Goal: Transaction & Acquisition: Register for event/course

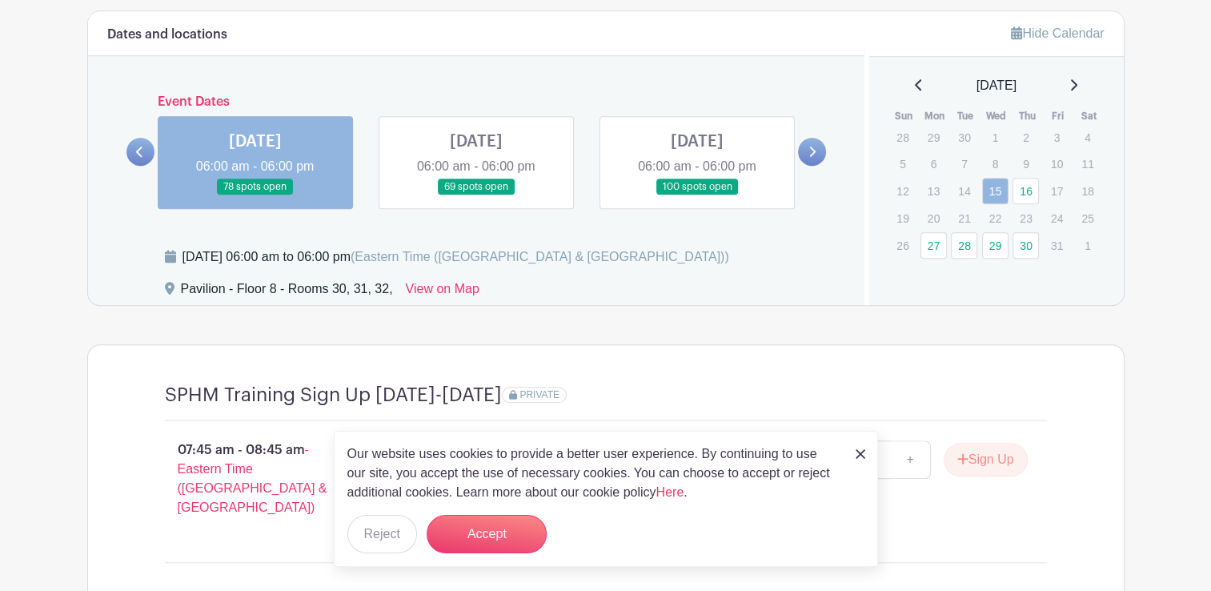
scroll to position [1232, 0]
click at [142, 154] on icon at bounding box center [139, 152] width 7 height 12
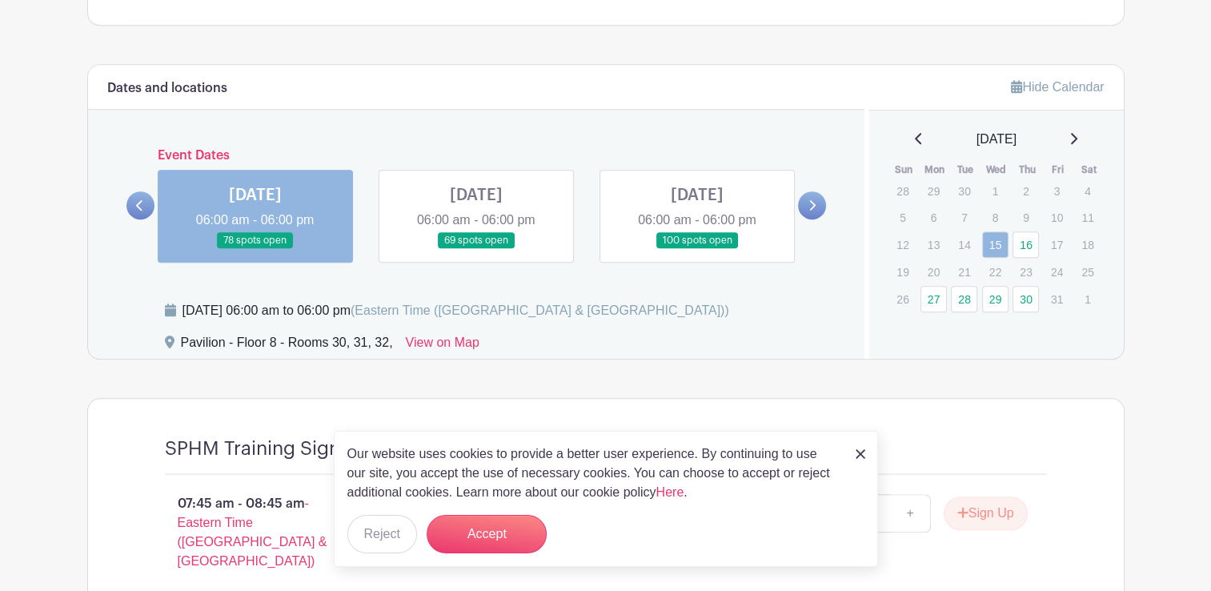
scroll to position [1180, 0]
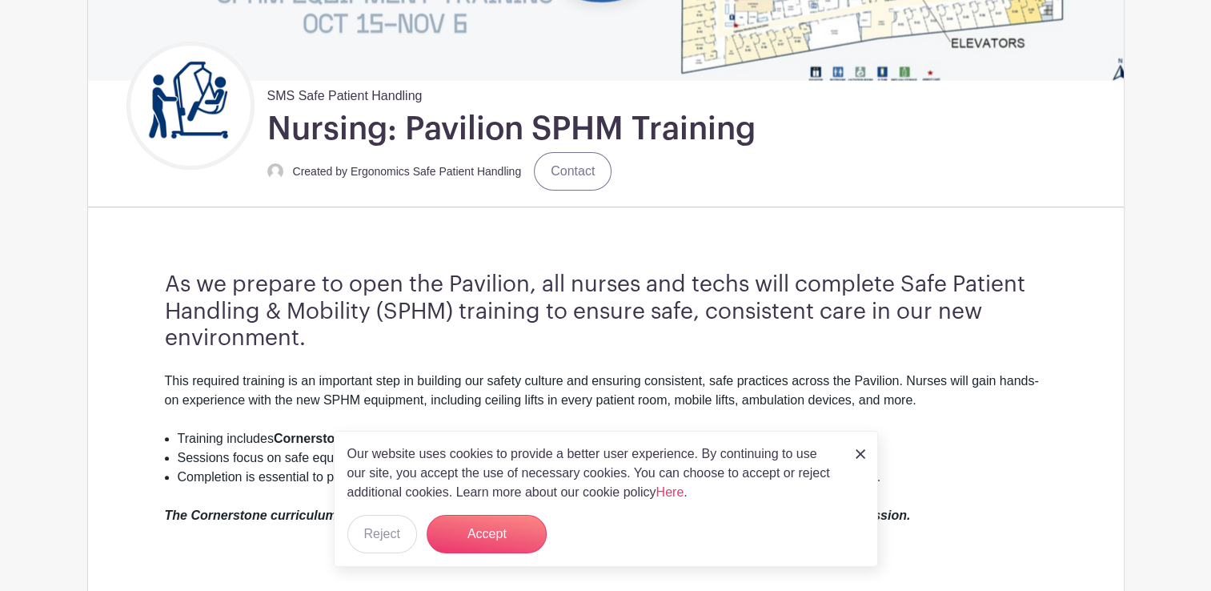
scroll to position [330, 0]
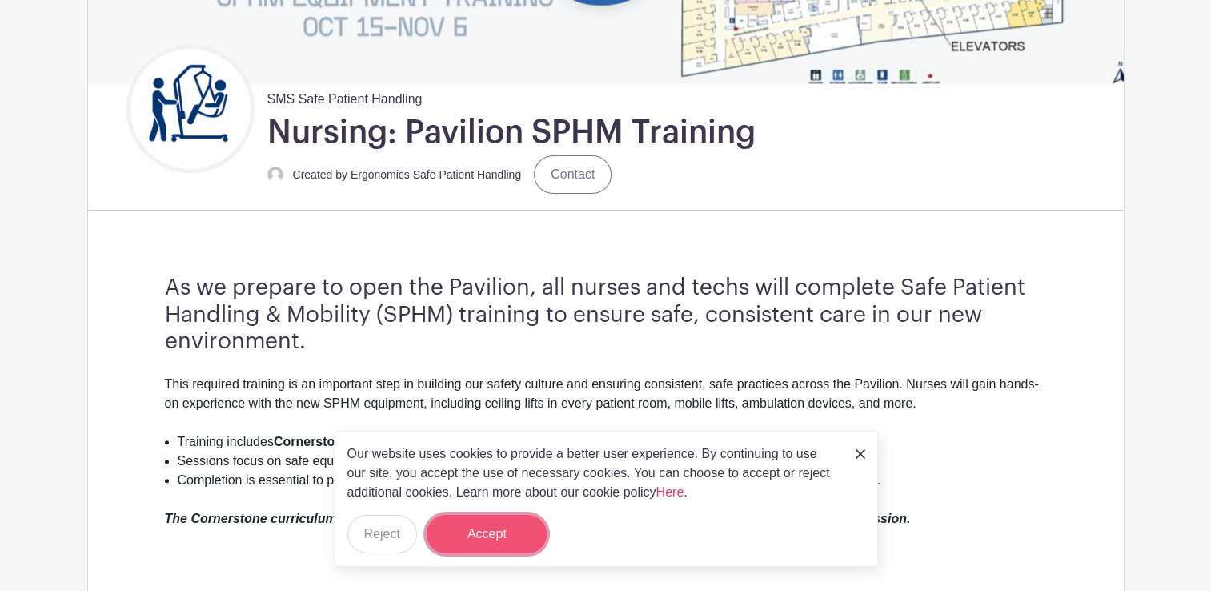
click at [499, 528] on button "Accept" at bounding box center [487, 534] width 120 height 38
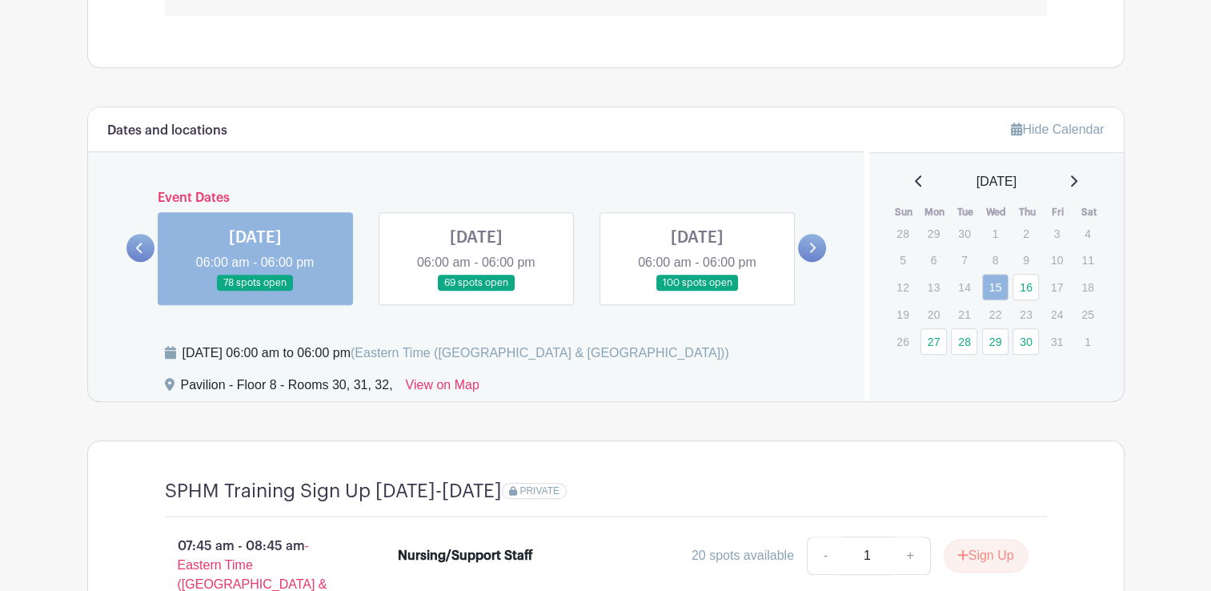
scroll to position [1135, 0]
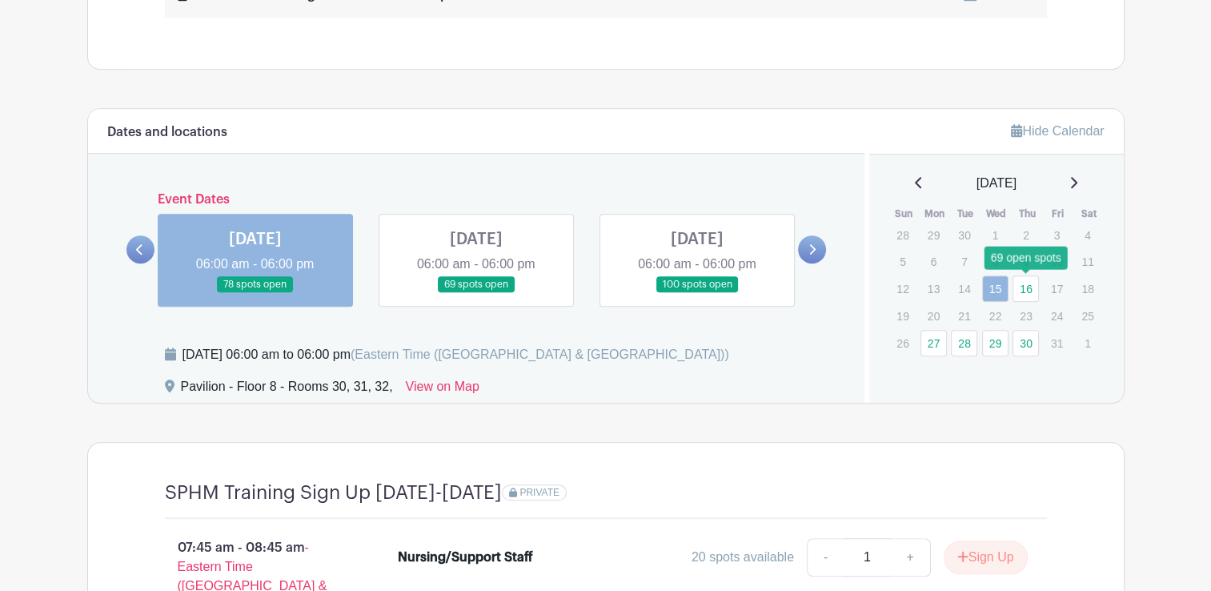
click at [1028, 285] on link "16" at bounding box center [1025, 288] width 26 height 26
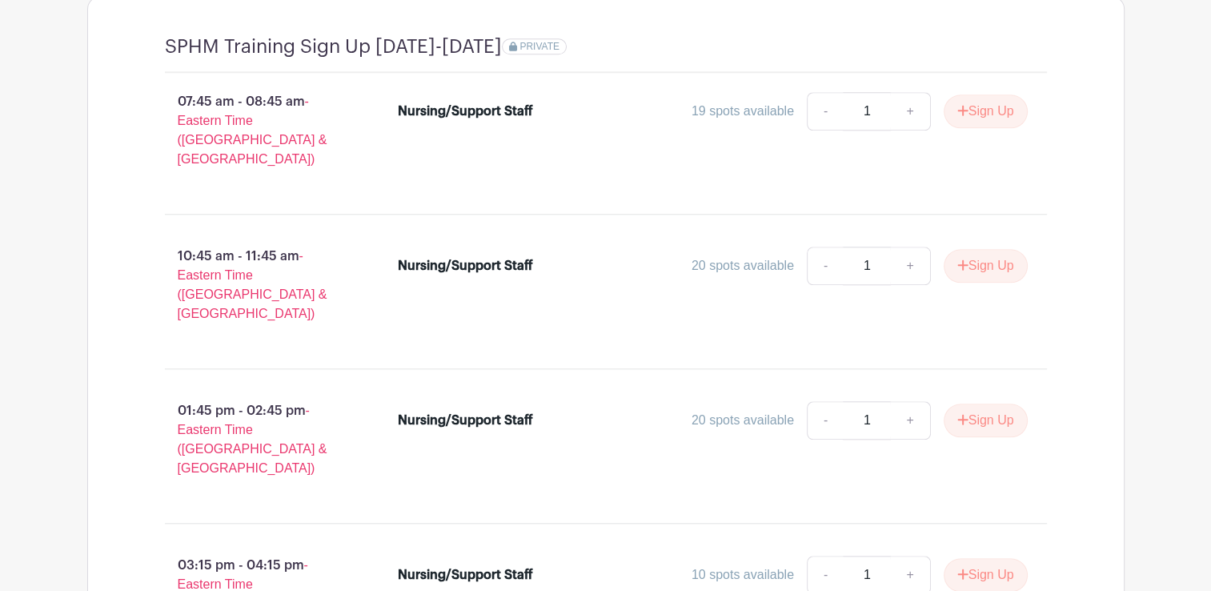
scroll to position [1580, 0]
drag, startPoint x: 545, startPoint y: 242, endPoint x: 394, endPoint y: 241, distance: 151.3
click at [394, 241] on li "Nursing/Support Staff 20 spots available - 1 + Sign Up" at bounding box center [712, 270] width 643 height 58
click at [449, 283] on div "Nursing/Support Staff 20 spots available - 1 + Sign Up" at bounding box center [722, 292] width 700 height 102
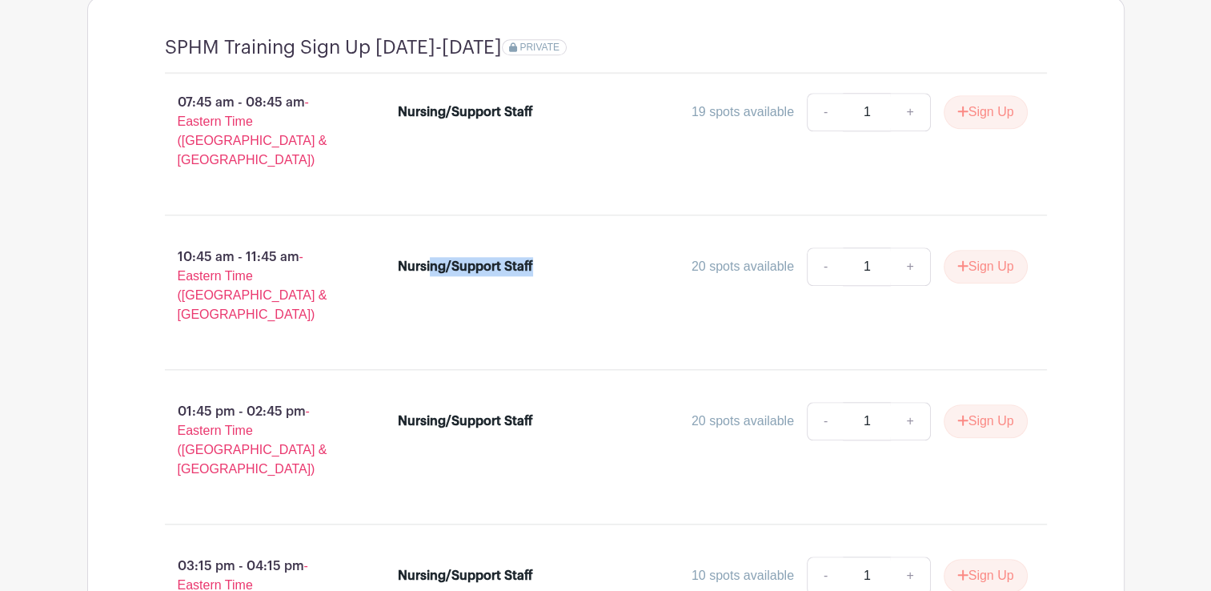
drag, startPoint x: 547, startPoint y: 239, endPoint x: 431, endPoint y: 240, distance: 116.0
click at [431, 257] on div "Nursing/Support Staff" at bounding box center [477, 266] width 158 height 19
click at [434, 257] on div "Nursing/Support Staff" at bounding box center [465, 266] width 135 height 19
click at [479, 281] on div "Nursing/Support Staff 20 spots available - 1 + Sign Up" at bounding box center [722, 292] width 700 height 102
drag, startPoint x: 397, startPoint y: 110, endPoint x: 531, endPoint y: 114, distance: 134.5
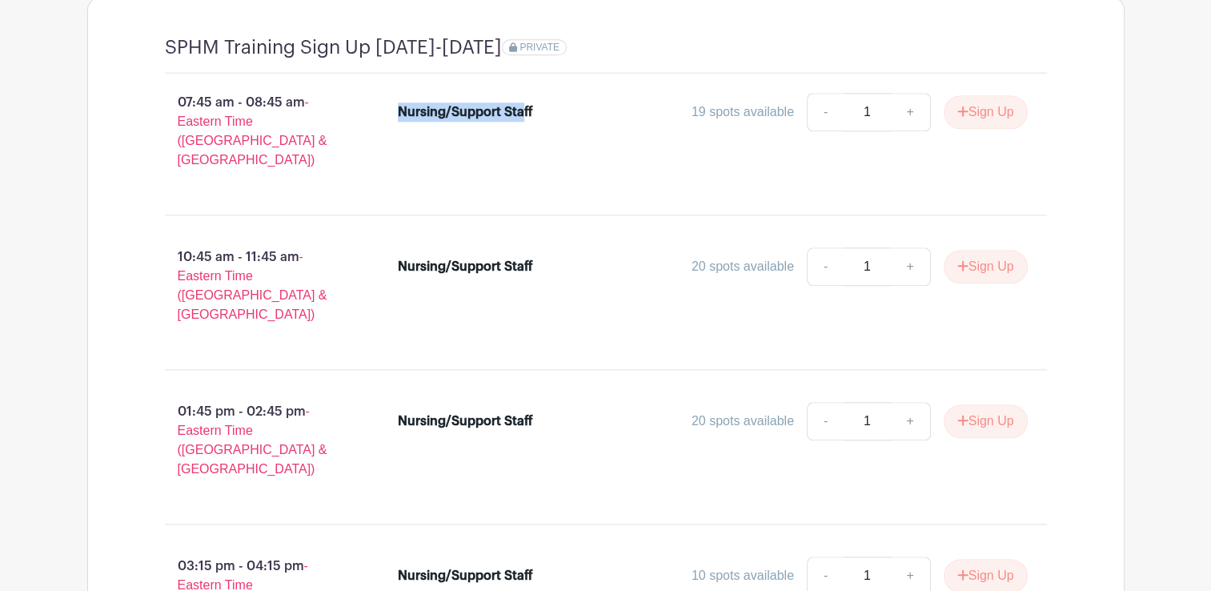
click at [531, 114] on div "Nursing/Support Staff" at bounding box center [465, 111] width 135 height 19
click at [535, 117] on div "Nursing/Support Staff" at bounding box center [477, 111] width 158 height 19
click at [530, 127] on div "Nursing/Support Staff 19 spots available - 1 + Sign Up" at bounding box center [713, 115] width 630 height 45
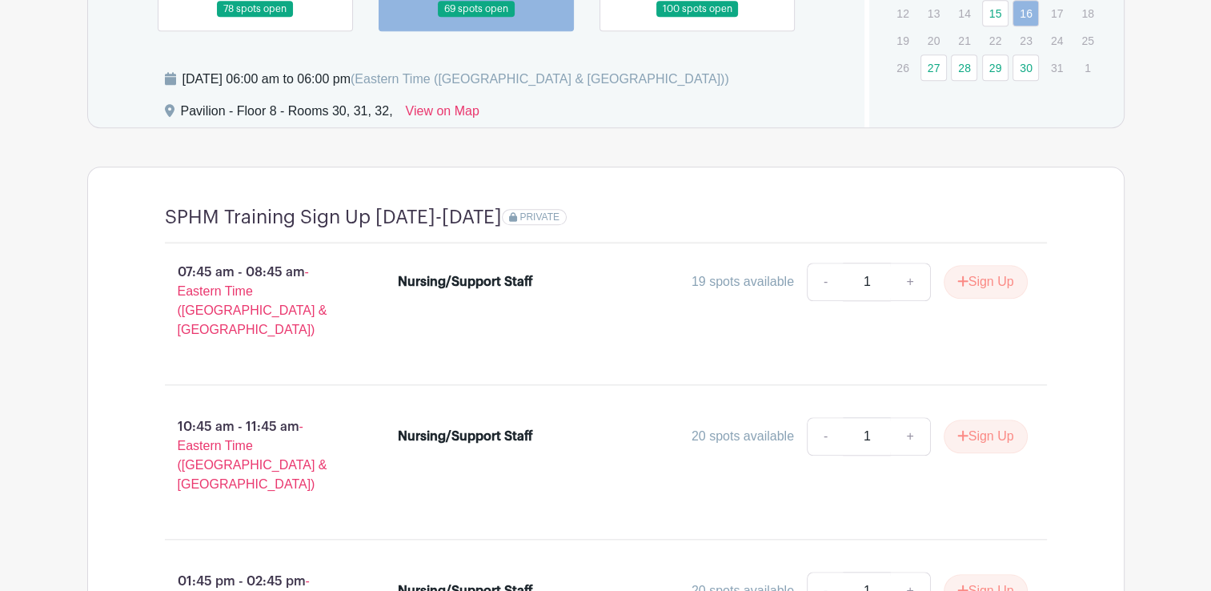
scroll to position [1415, 0]
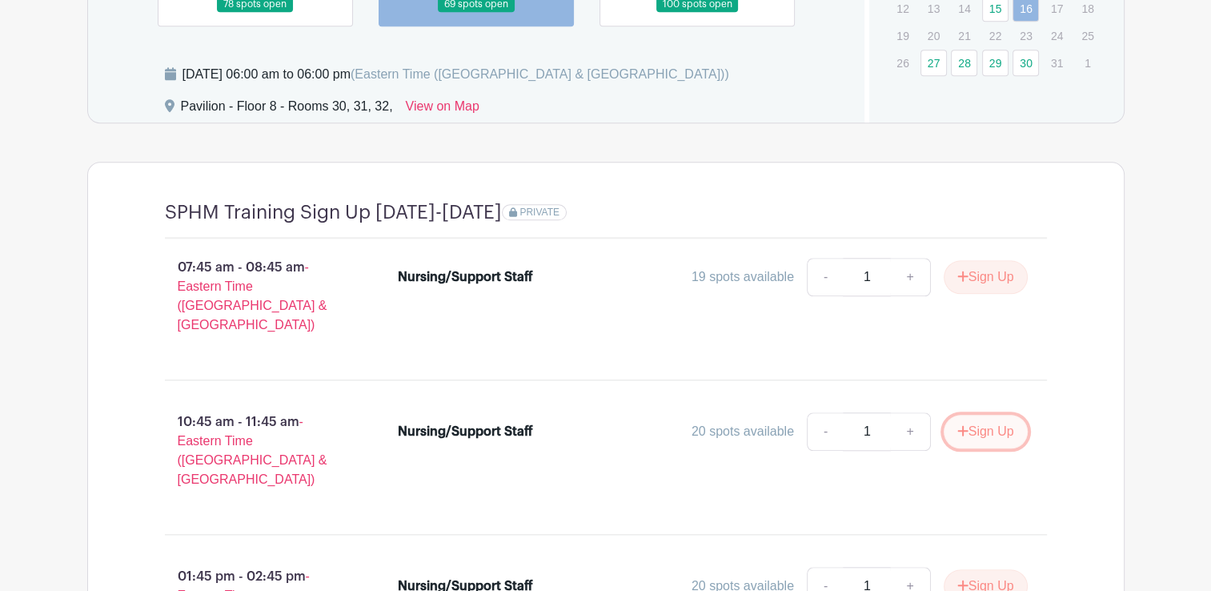
click at [964, 418] on button "Sign Up" at bounding box center [986, 432] width 84 height 34
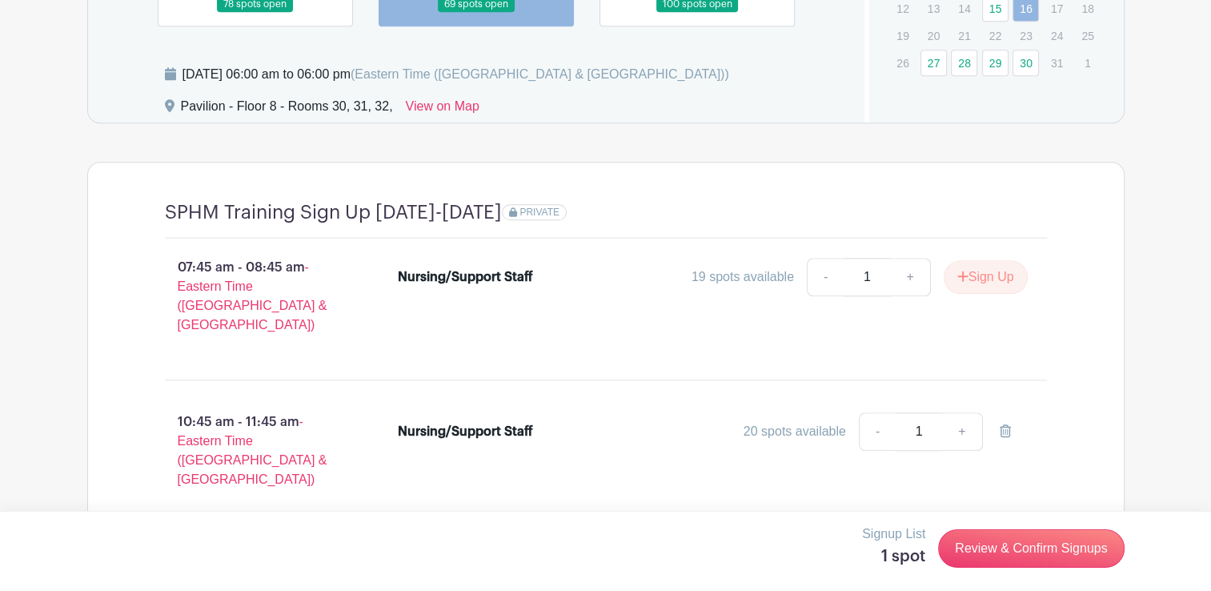
scroll to position [1577, 0]
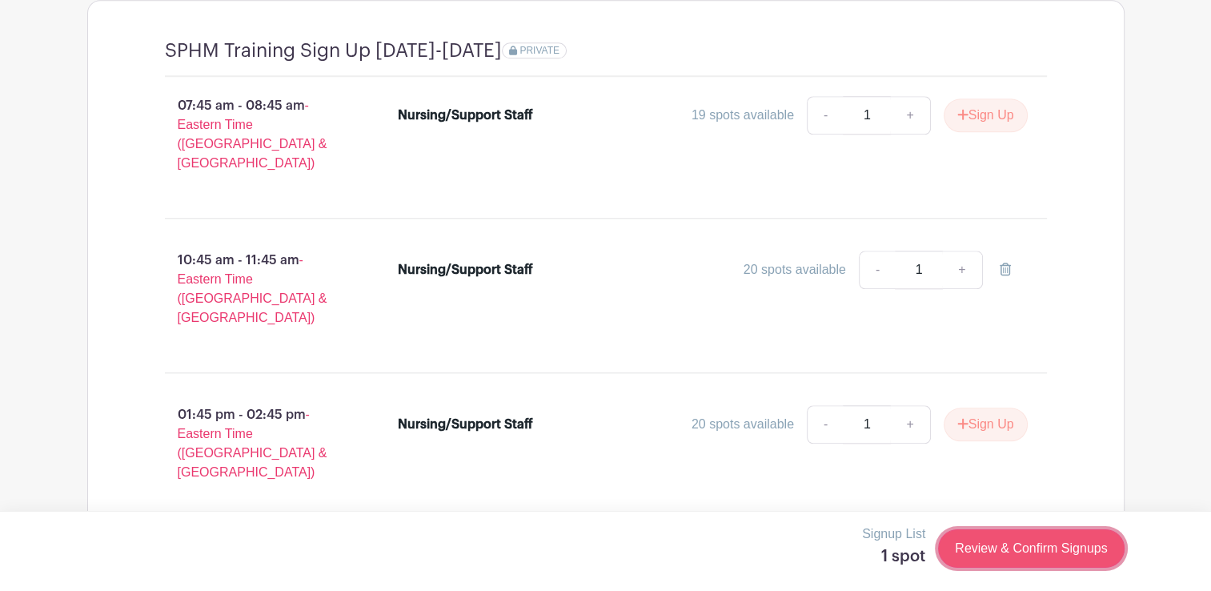
click at [999, 530] on link "Review & Confirm Signups" at bounding box center [1031, 548] width 186 height 38
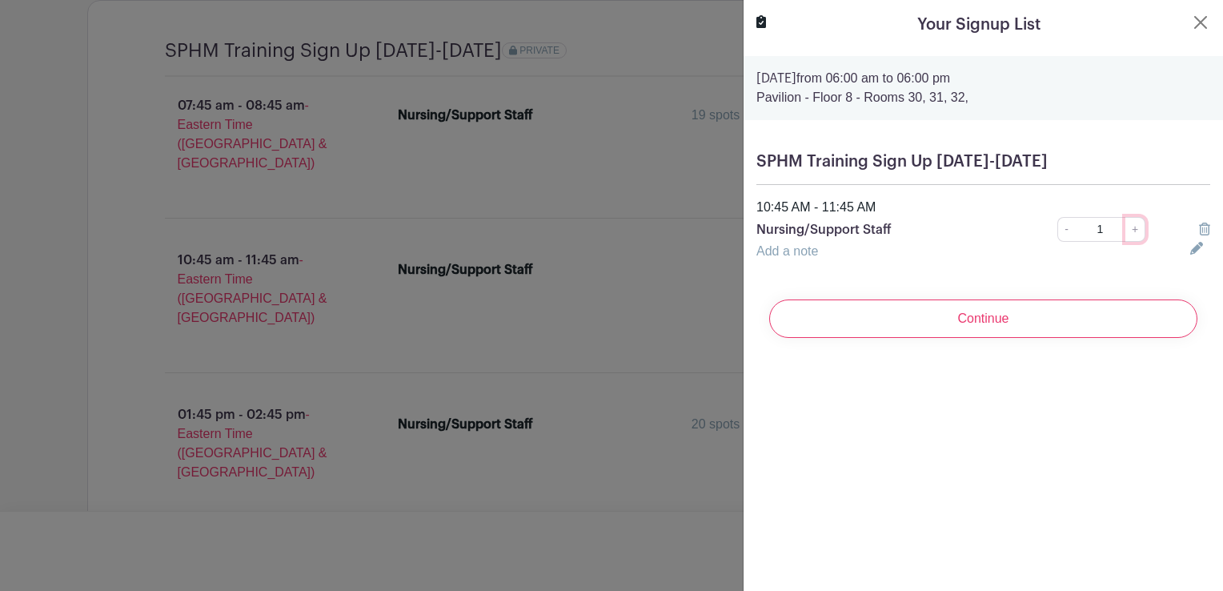
click at [1127, 229] on link "+" at bounding box center [1135, 229] width 20 height 25
click at [1126, 229] on link "+" at bounding box center [1135, 229] width 20 height 25
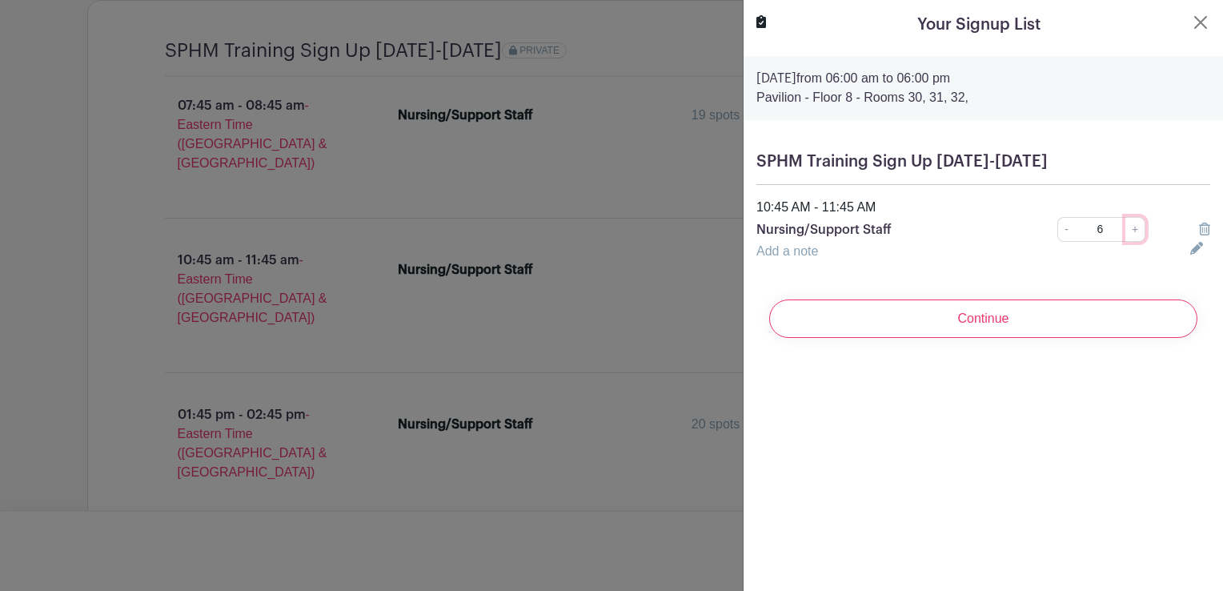
click at [1126, 229] on link "+" at bounding box center [1135, 229] width 20 height 25
type input "10"
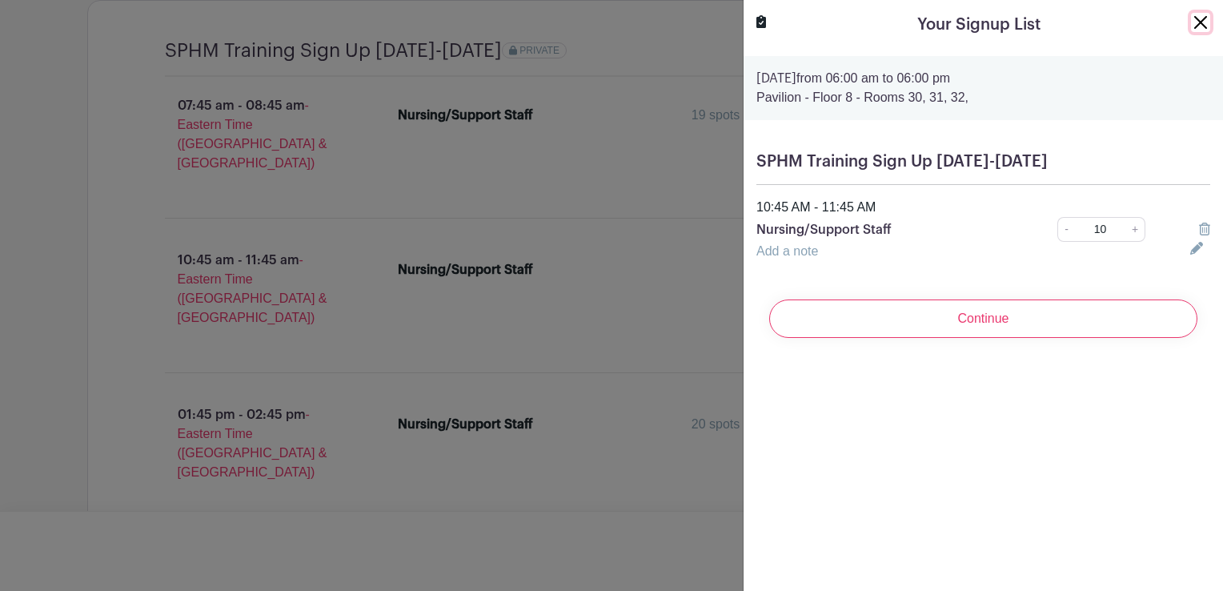
click at [1191, 21] on button "Close" at bounding box center [1200, 22] width 19 height 19
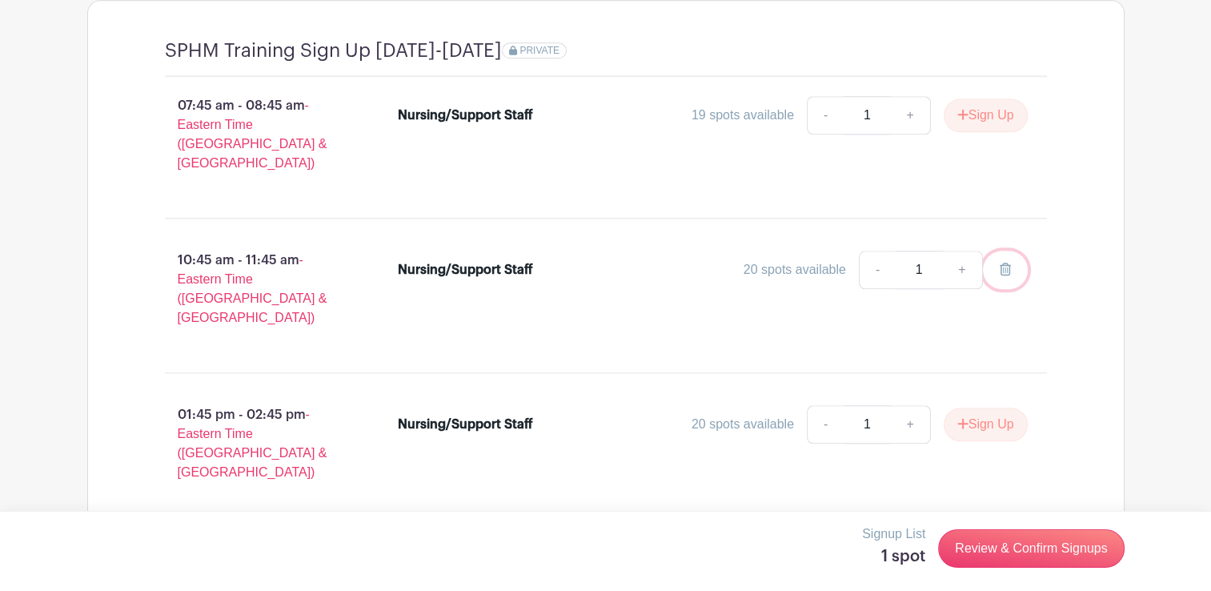
click at [1006, 262] on icon at bounding box center [1005, 268] width 11 height 13
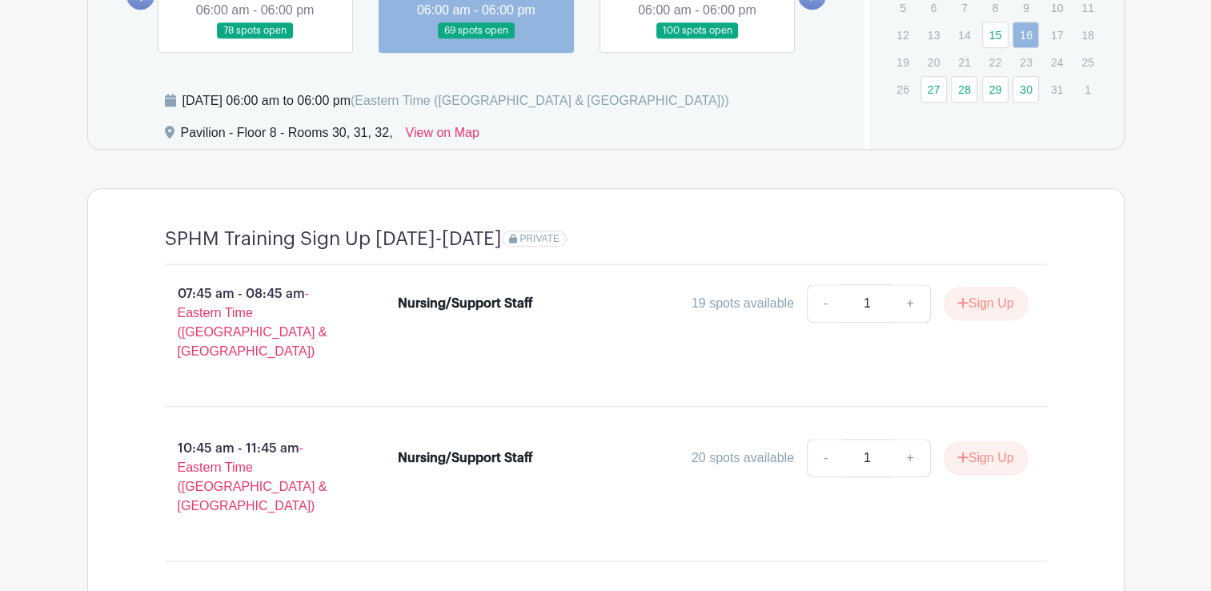
scroll to position [1388, 0]
click at [908, 439] on link "+" at bounding box center [910, 458] width 40 height 38
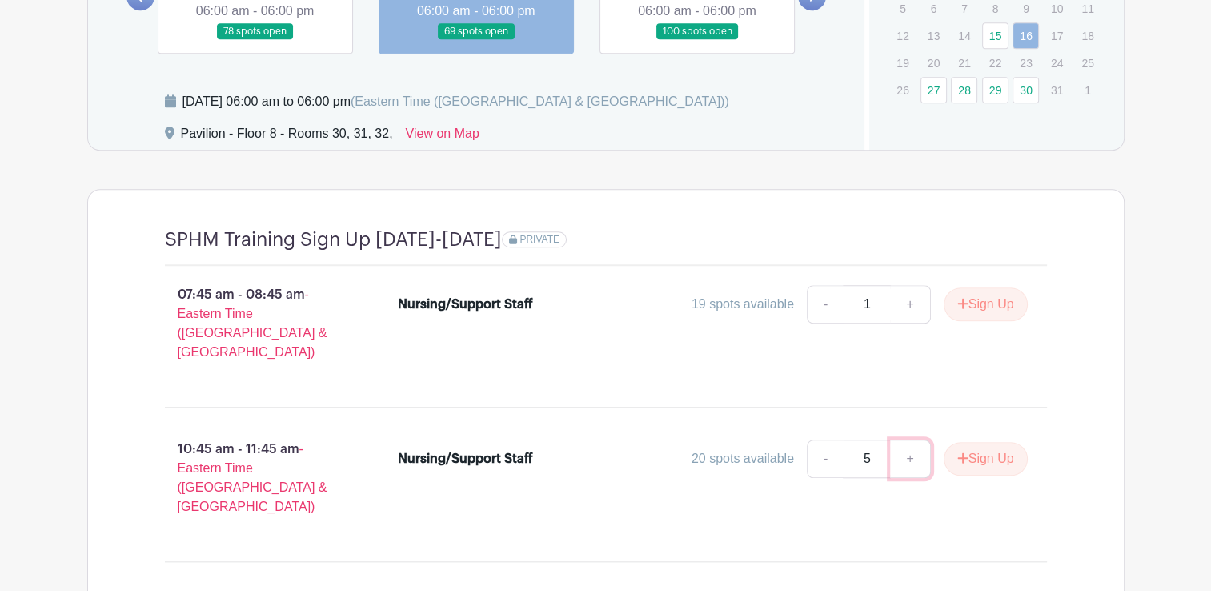
click at [908, 439] on link "+" at bounding box center [910, 458] width 40 height 38
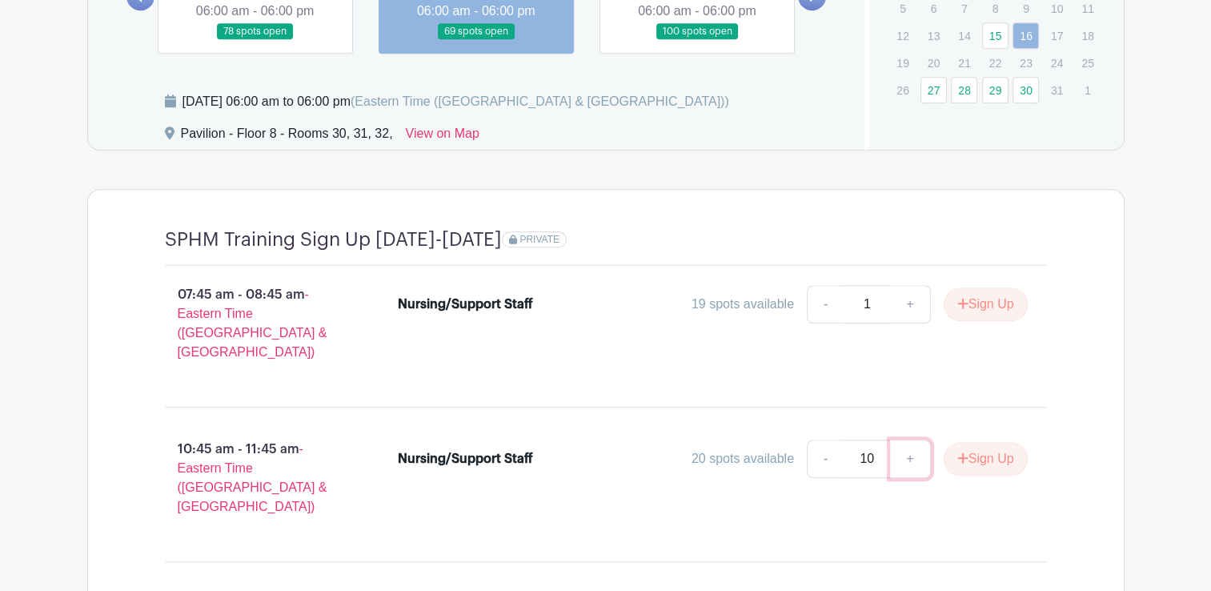
click at [908, 439] on link "+" at bounding box center [910, 458] width 40 height 38
click at [907, 439] on link "+" at bounding box center [910, 458] width 40 height 38
click at [975, 442] on button "Sign Up" at bounding box center [986, 459] width 84 height 34
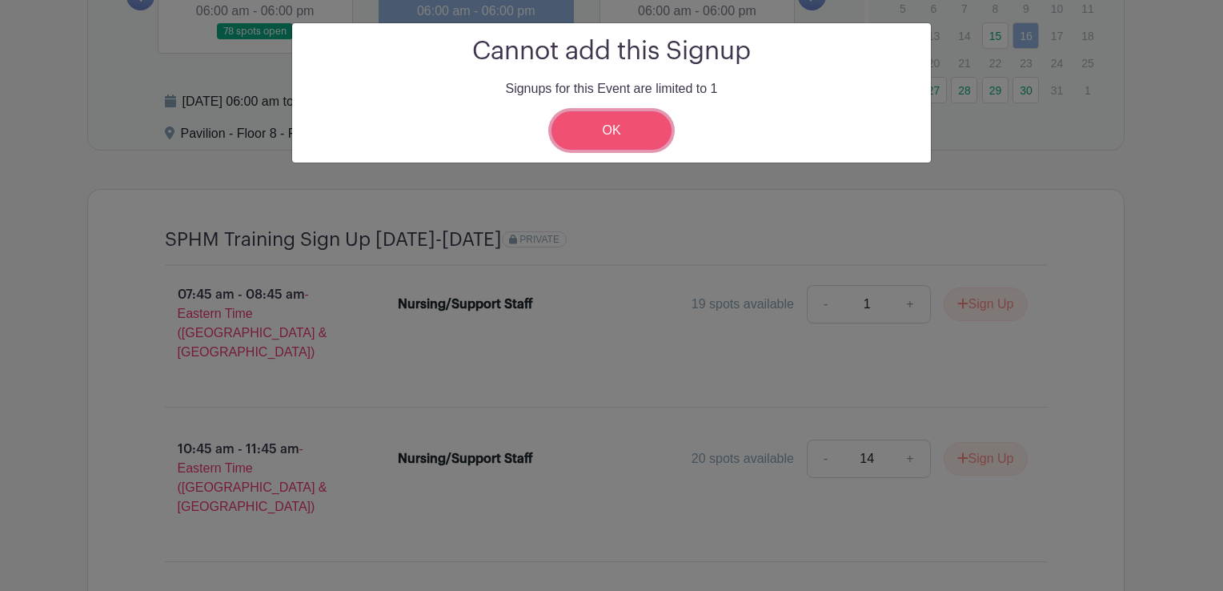
click at [637, 134] on link "OK" at bounding box center [611, 130] width 120 height 38
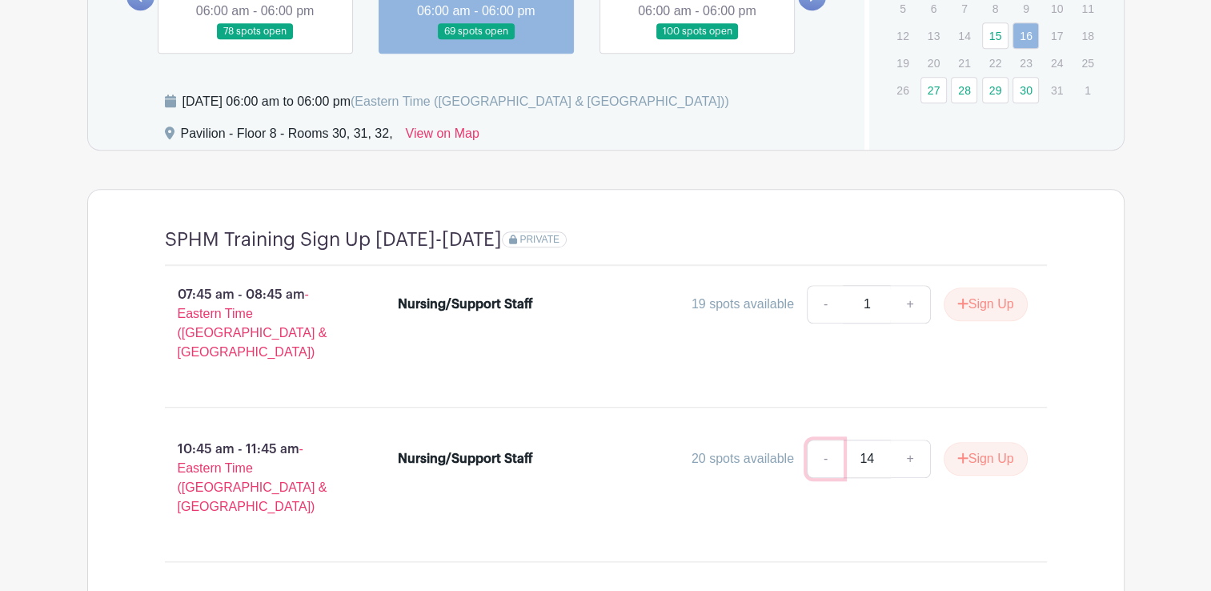
click at [811, 439] on link "-" at bounding box center [825, 458] width 37 height 38
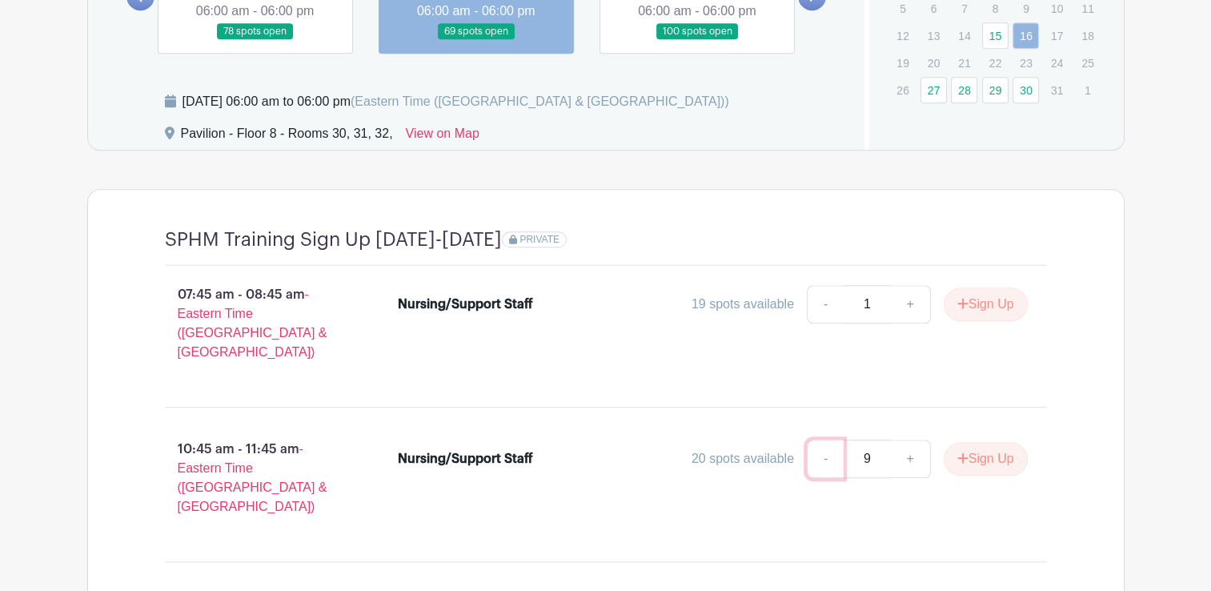
click at [811, 439] on link "-" at bounding box center [825, 458] width 37 height 38
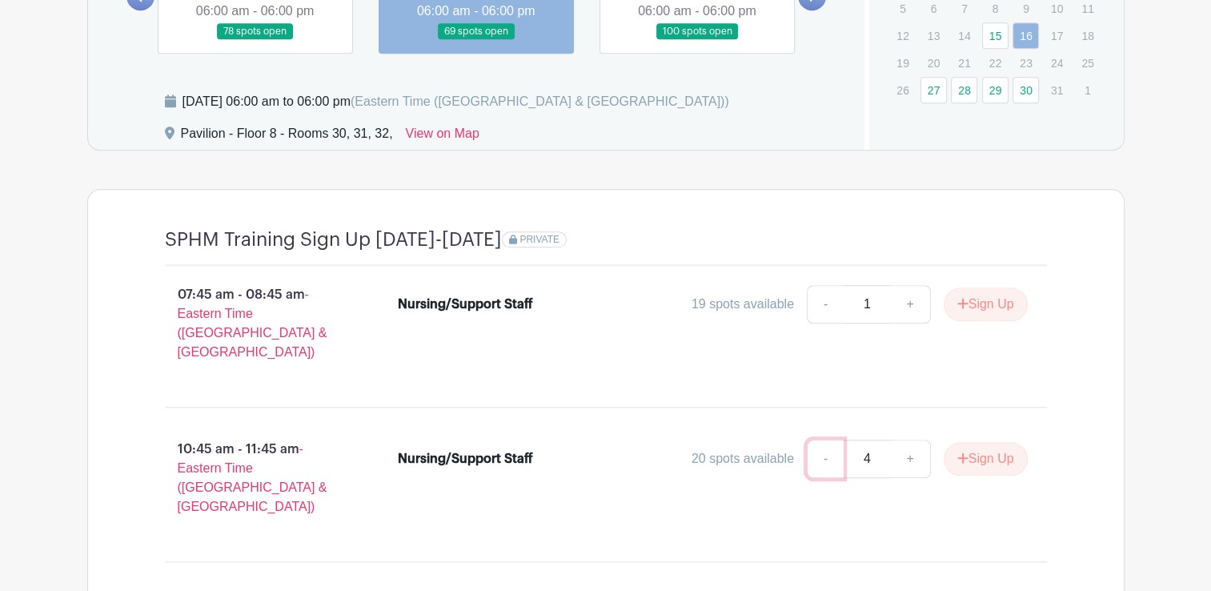
click at [811, 439] on link "-" at bounding box center [825, 458] width 37 height 38
type input "1"
click at [988, 442] on button "Sign Up" at bounding box center [986, 459] width 84 height 34
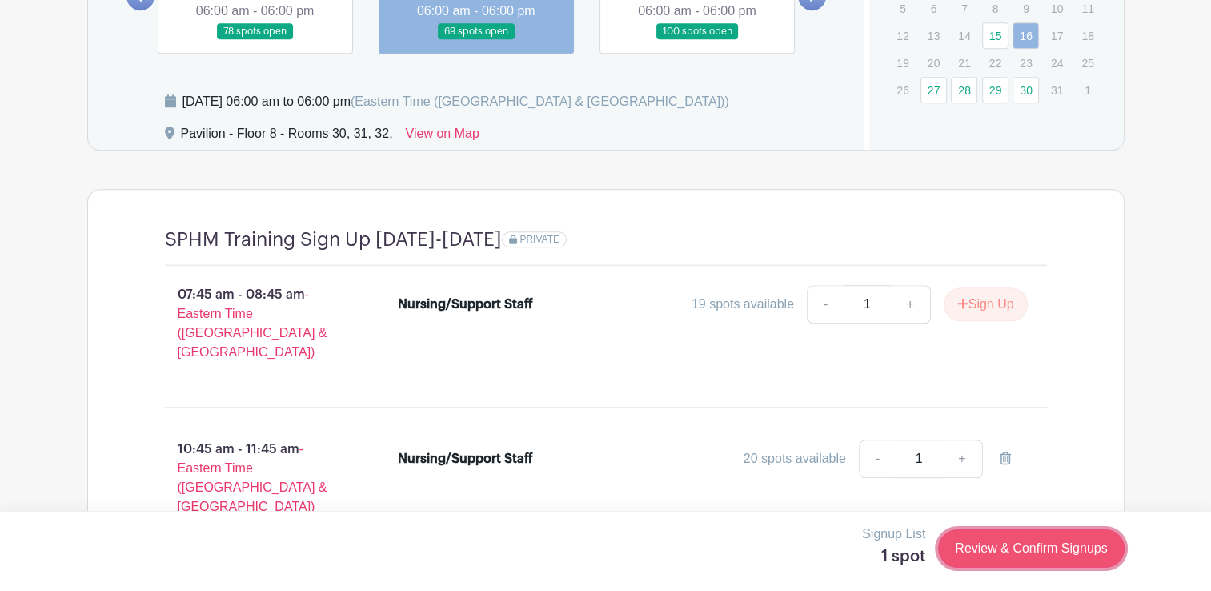
click at [1012, 551] on link "Review & Confirm Signups" at bounding box center [1031, 548] width 186 height 38
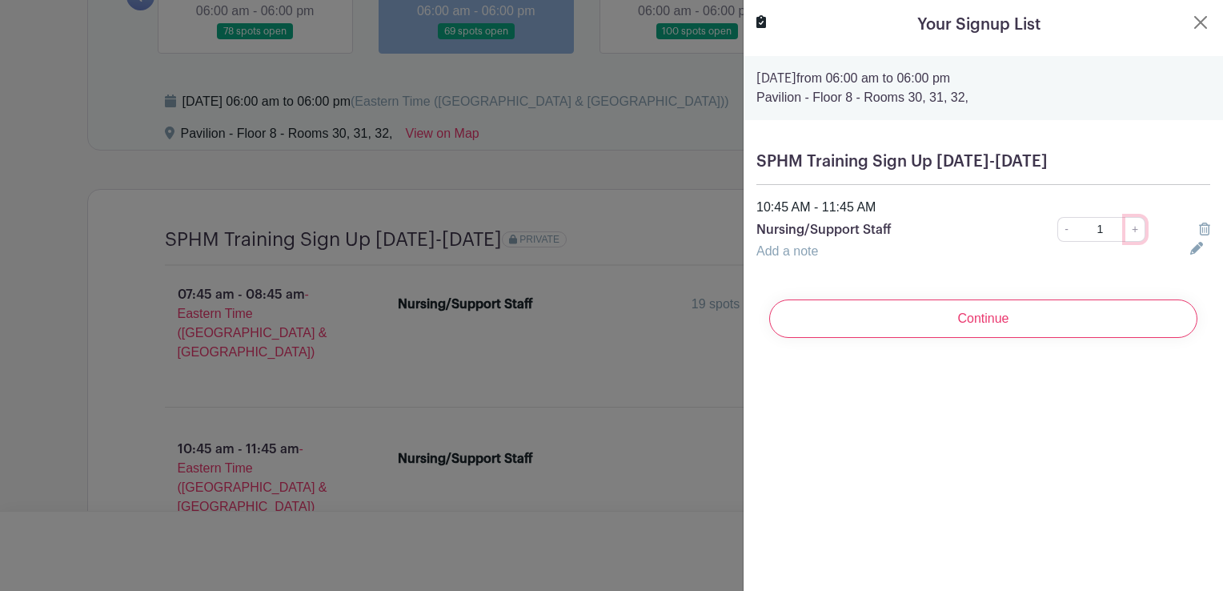
click at [1127, 232] on link "+" at bounding box center [1135, 229] width 20 height 25
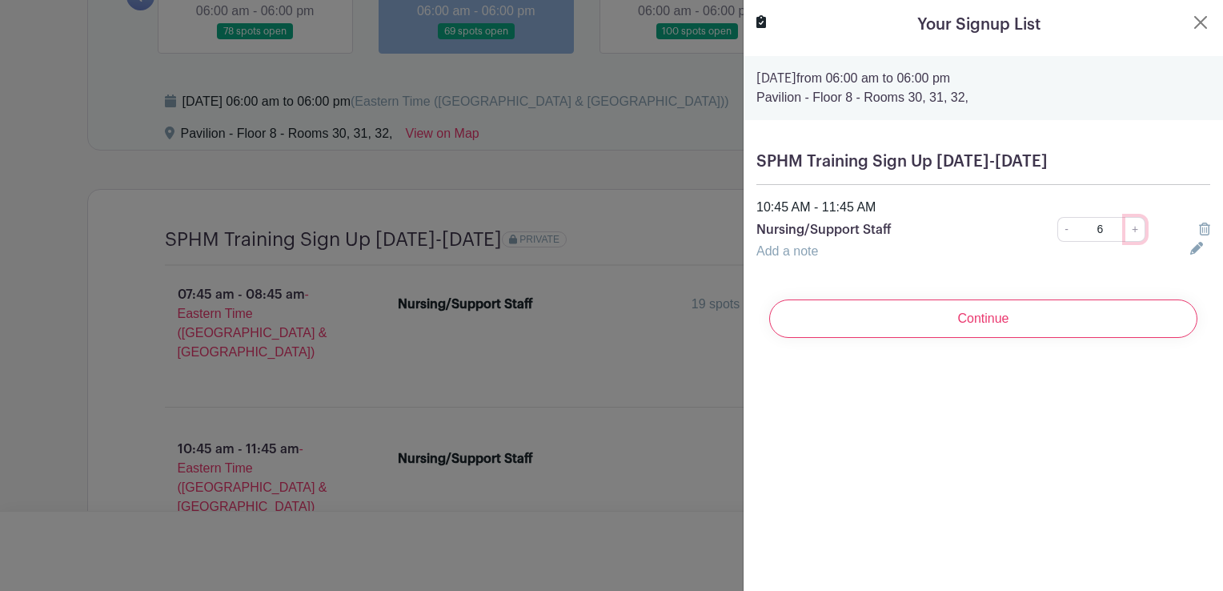
click at [1127, 232] on link "+" at bounding box center [1135, 229] width 20 height 25
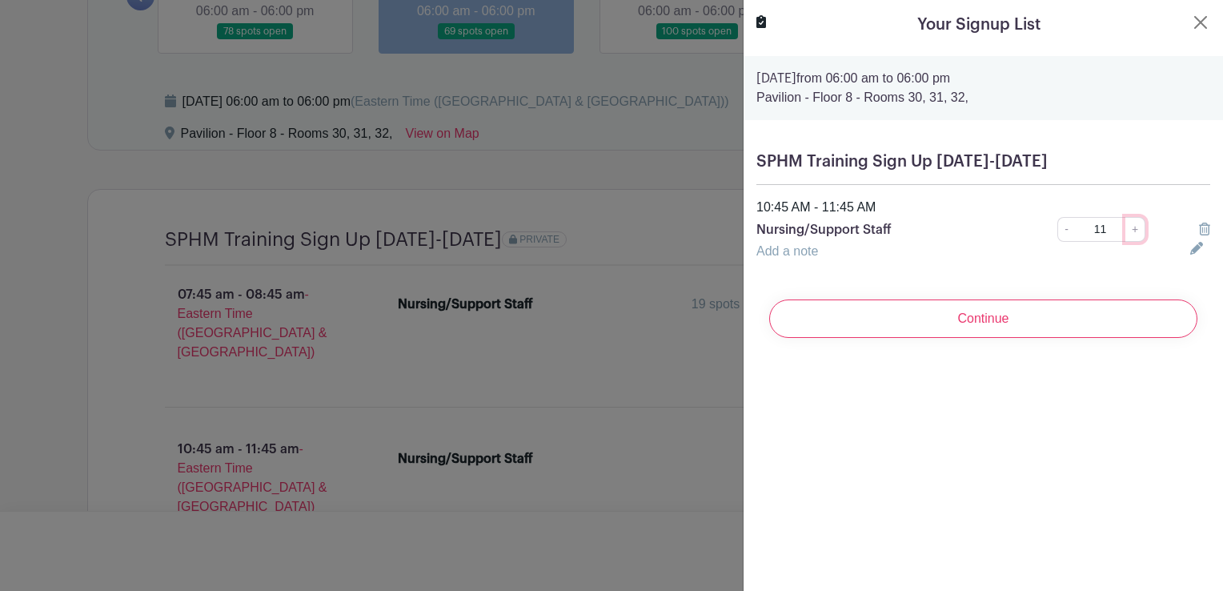
click at [1127, 232] on link "+" at bounding box center [1135, 229] width 20 height 25
type input "14"
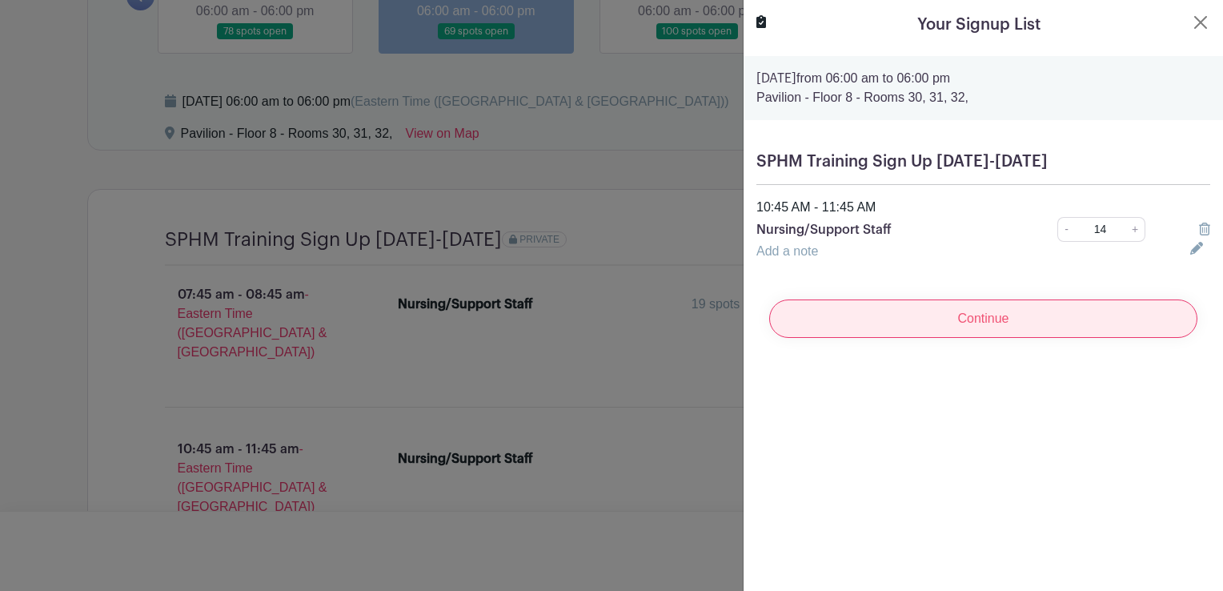
click at [1036, 331] on input "Continue" at bounding box center [983, 318] width 428 height 38
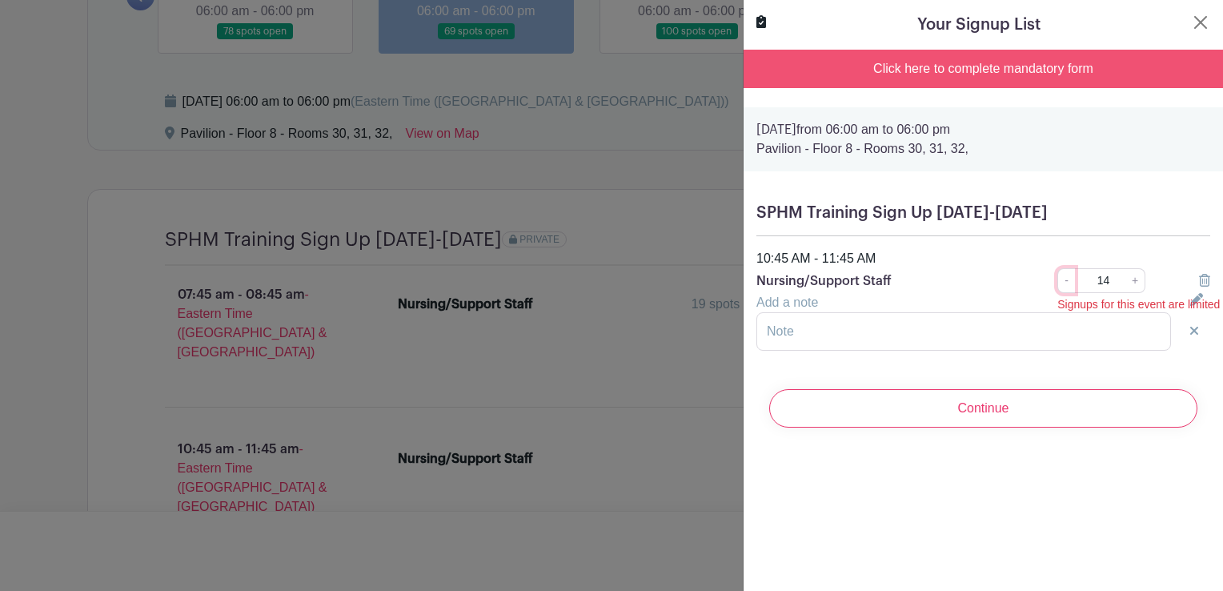
click at [1057, 281] on link "-" at bounding box center [1066, 280] width 18 height 25
click at [1126, 283] on link "+" at bounding box center [1135, 280] width 20 height 25
type input "14"
click at [1056, 329] on input "text" at bounding box center [963, 331] width 415 height 38
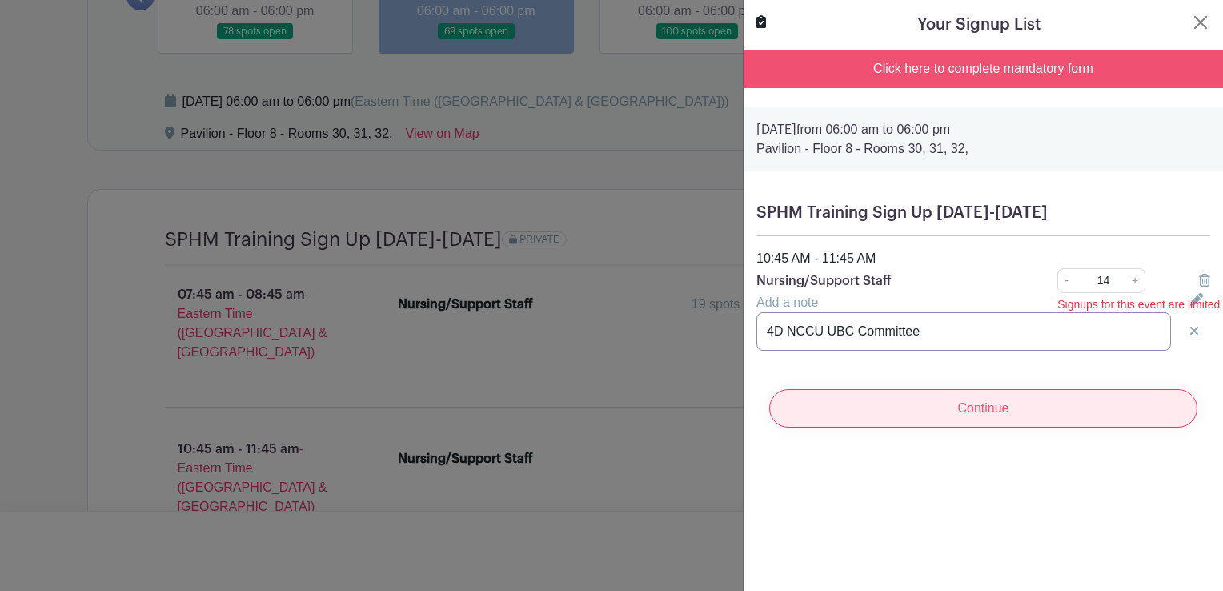
type input "4D NCCU UBC Committee"
click at [1018, 415] on input "Continue" at bounding box center [983, 408] width 428 height 38
drag, startPoint x: 1018, startPoint y: 415, endPoint x: 922, endPoint y: 405, distance: 96.5
click at [922, 405] on input "Continue" at bounding box center [983, 408] width 428 height 38
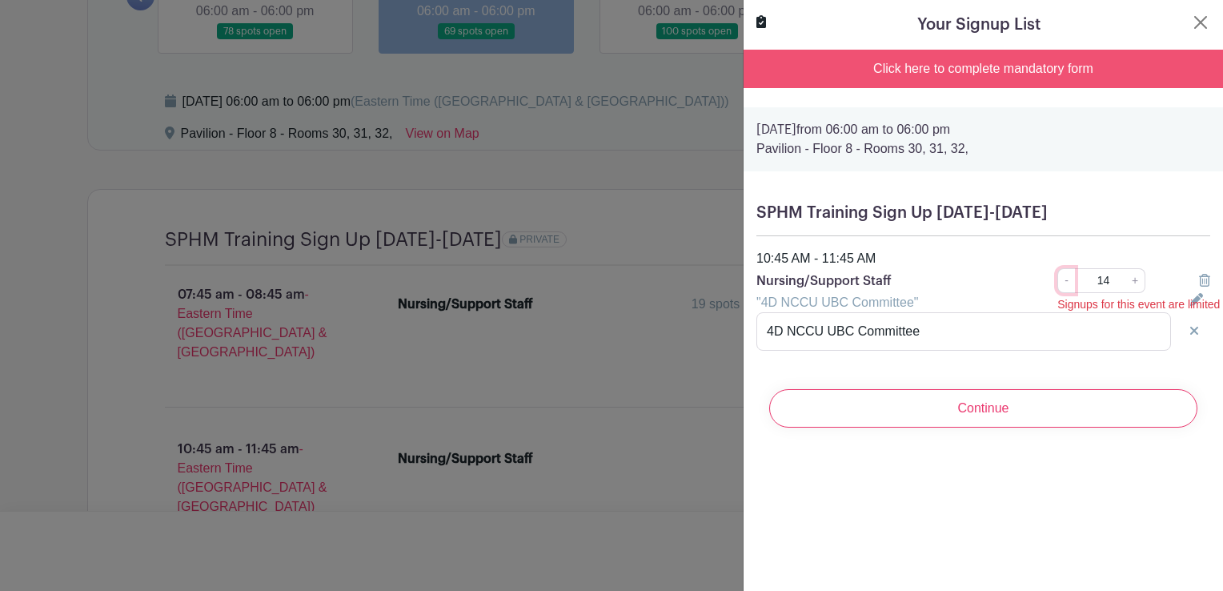
click at [1057, 283] on link "-" at bounding box center [1066, 280] width 18 height 25
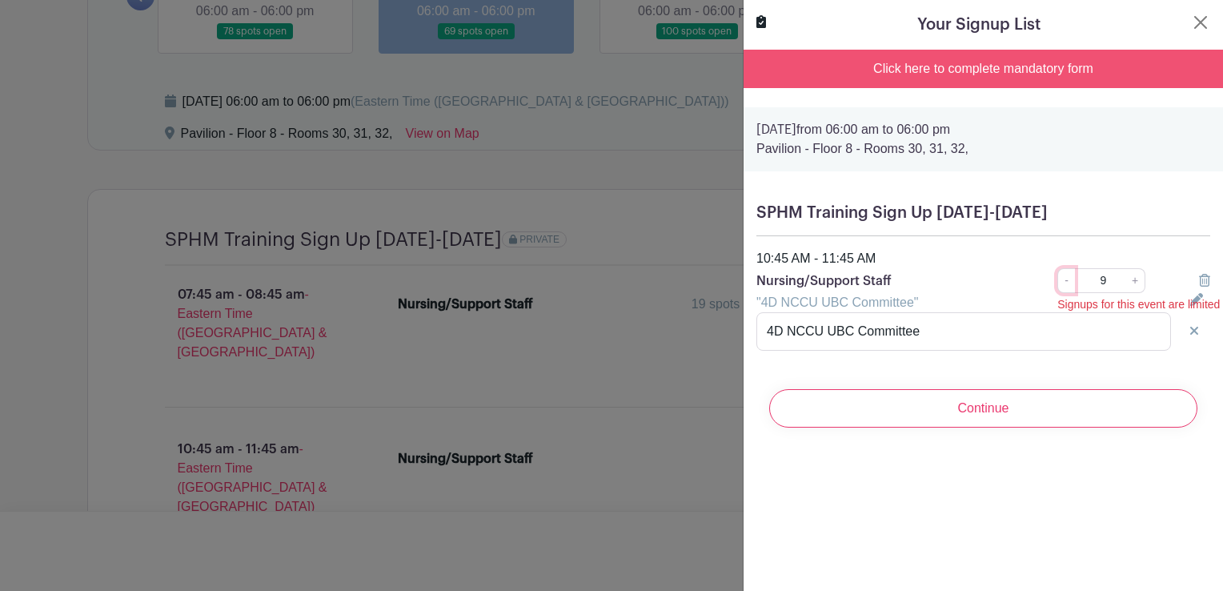
click at [1057, 283] on link "-" at bounding box center [1066, 280] width 18 height 25
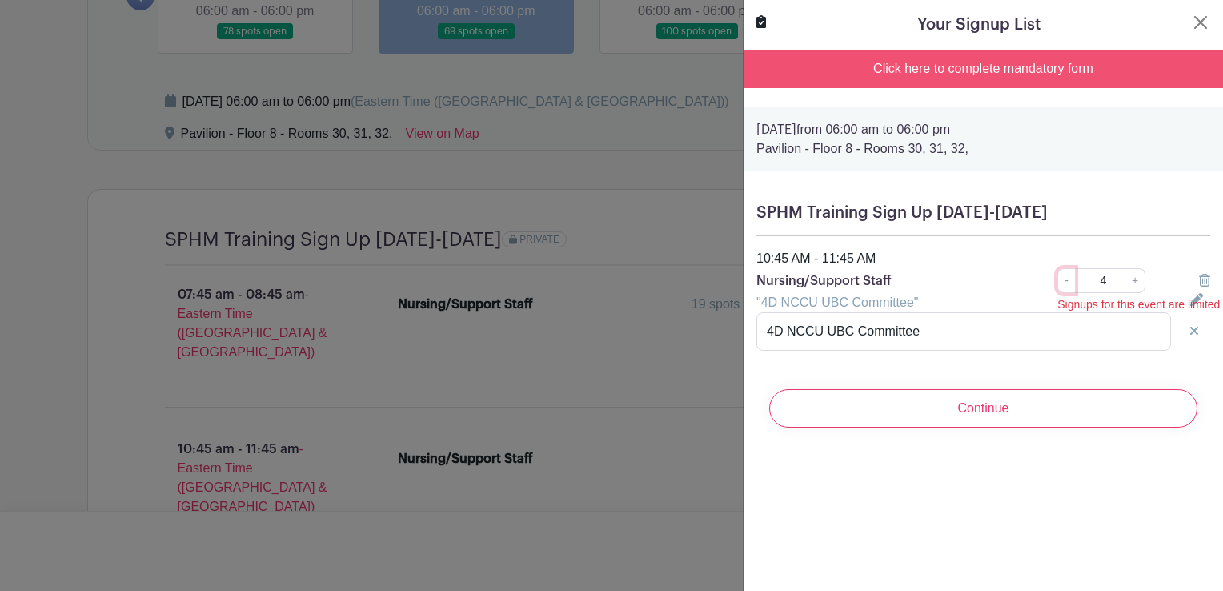
click at [1057, 283] on link "-" at bounding box center [1066, 280] width 18 height 25
type input "1"
drag, startPoint x: 976, startPoint y: 329, endPoint x: 750, endPoint y: 328, distance: 226.5
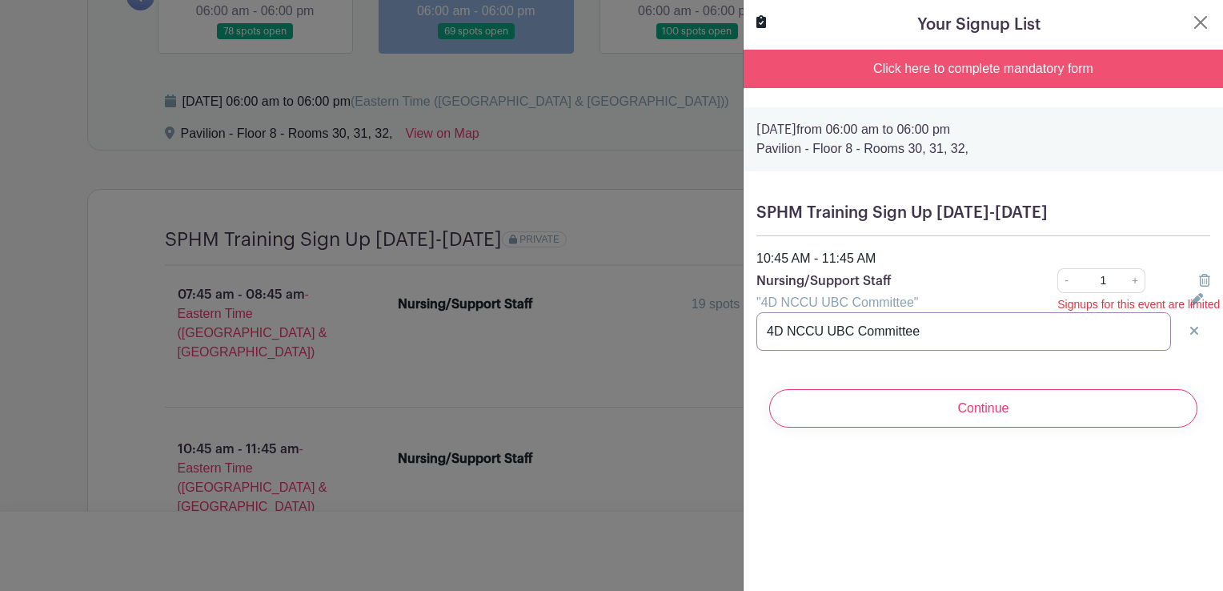
click at [750, 328] on div "4D NCCU UBC Committee" at bounding box center [964, 331] width 434 height 38
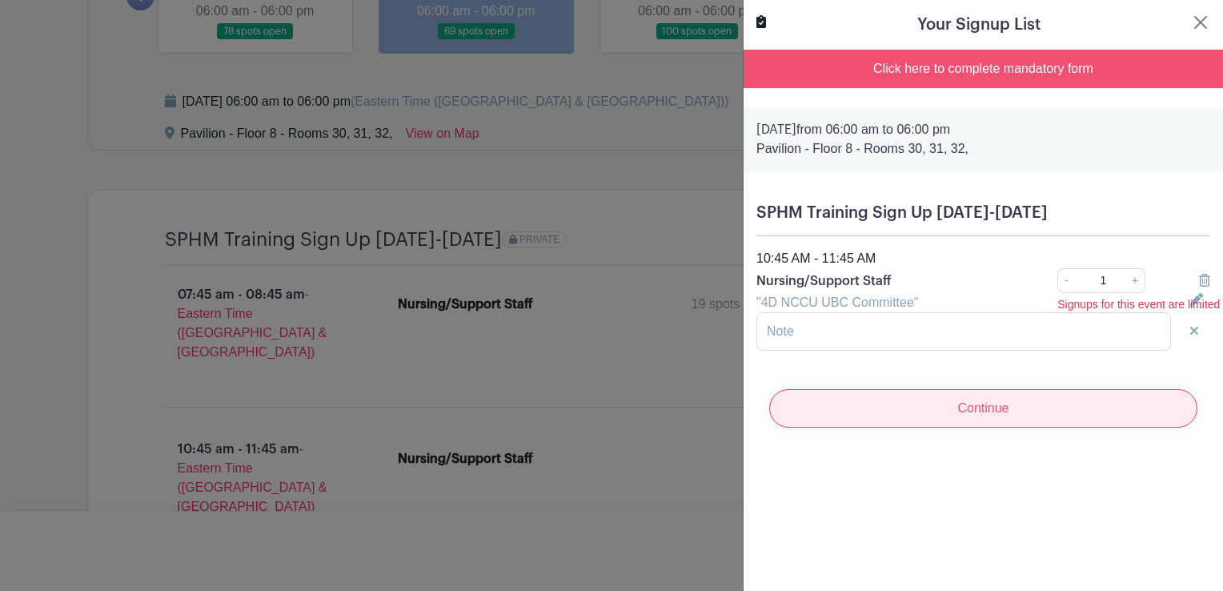
click at [951, 411] on input "Continue" at bounding box center [983, 408] width 428 height 38
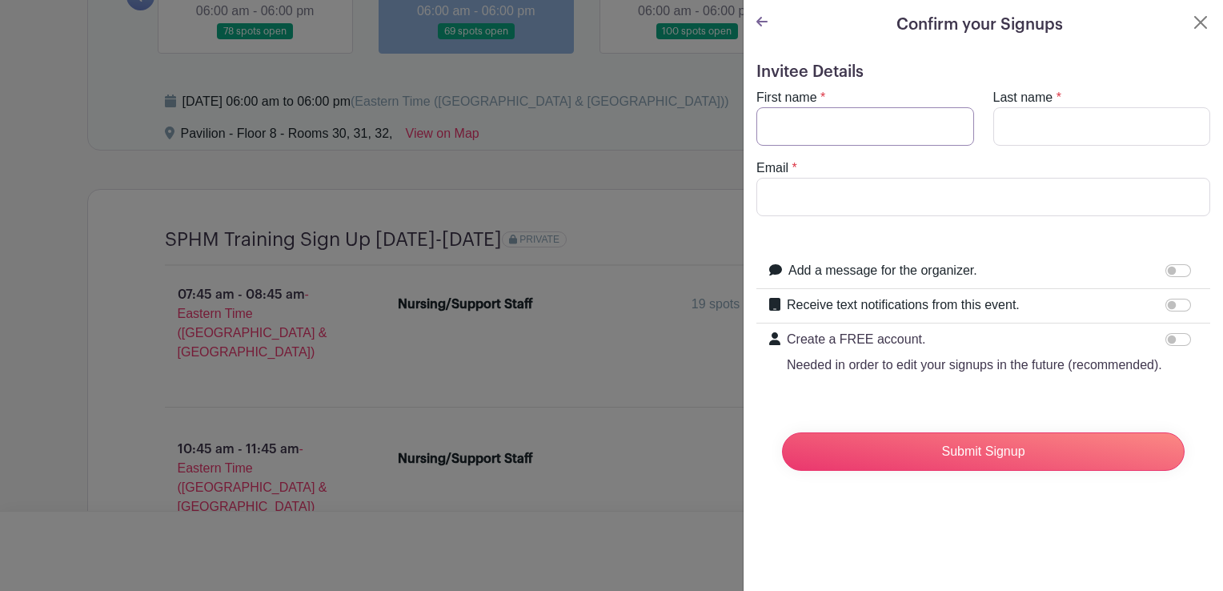
click at [871, 118] on input "First name" at bounding box center [865, 126] width 218 height 38
click at [763, 25] on icon at bounding box center [761, 21] width 11 height 13
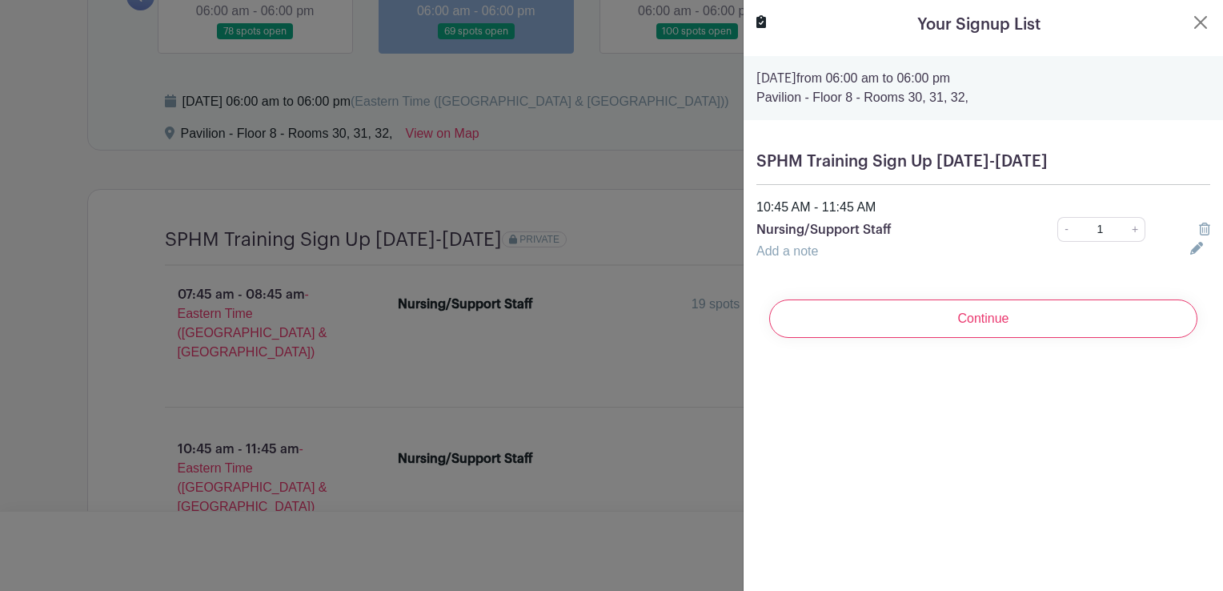
click at [1199, 226] on icon at bounding box center [1204, 228] width 11 height 13
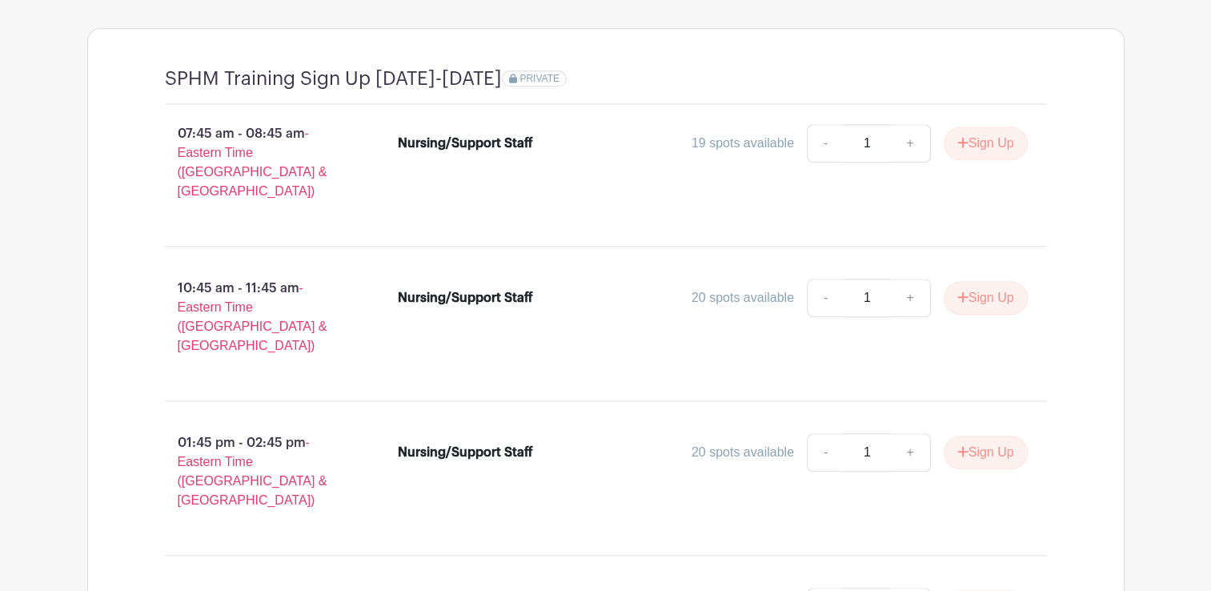
scroll to position [1543, 0]
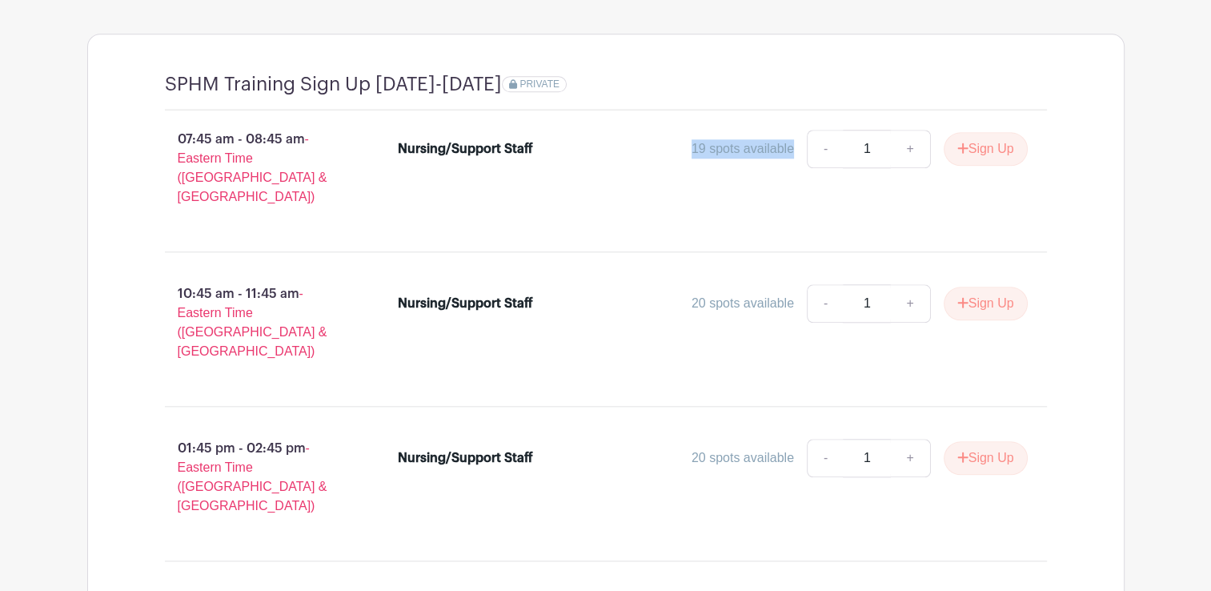
drag, startPoint x: 788, startPoint y: 150, endPoint x: 677, endPoint y: 150, distance: 111.2
click at [677, 150] on div "19 spots available - 1 + Sign Up" at bounding box center [791, 149] width 472 height 38
drag, startPoint x: 677, startPoint y: 150, endPoint x: 698, endPoint y: 287, distance: 138.4
click at [698, 294] on div "20 spots available" at bounding box center [742, 303] width 102 height 19
drag, startPoint x: 688, startPoint y: 264, endPoint x: 696, endPoint y: 276, distance: 14.4
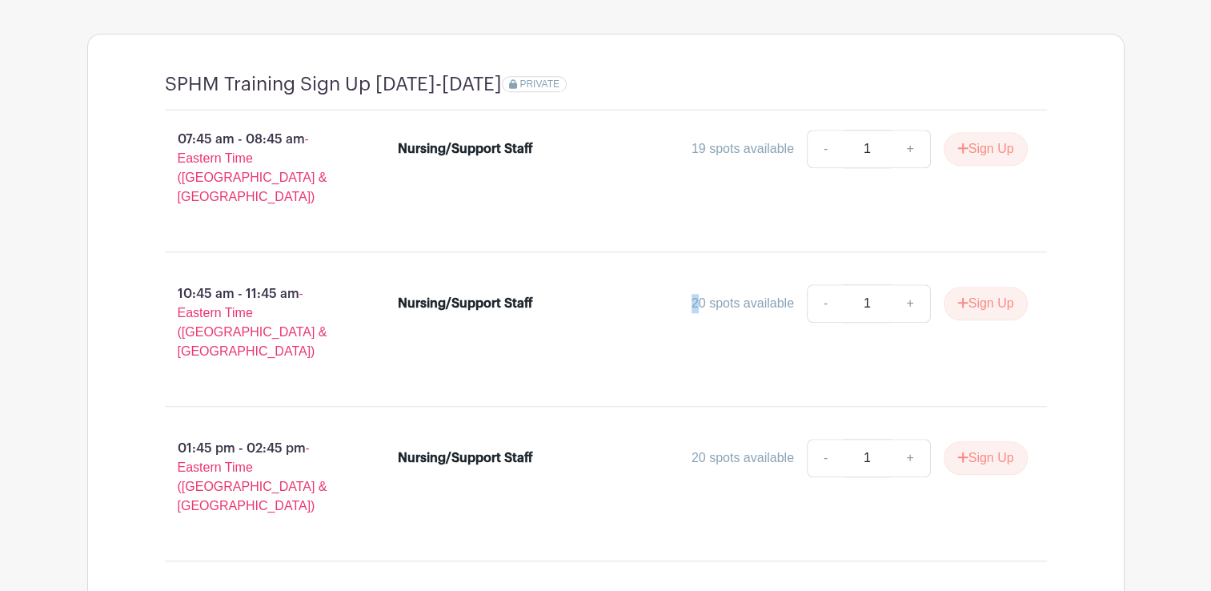
click at [696, 284] on div "20 spots available - 1 + Sign Up" at bounding box center [791, 303] width 472 height 38
drag, startPoint x: 696, startPoint y: 276, endPoint x: 683, endPoint y: 286, distance: 17.1
click at [683, 286] on div "20 spots available - 1 + Sign Up" at bounding box center [791, 303] width 472 height 38
click at [697, 294] on div "20 spots available" at bounding box center [742, 303] width 102 height 19
drag, startPoint x: 687, startPoint y: 285, endPoint x: 795, endPoint y: 281, distance: 107.3
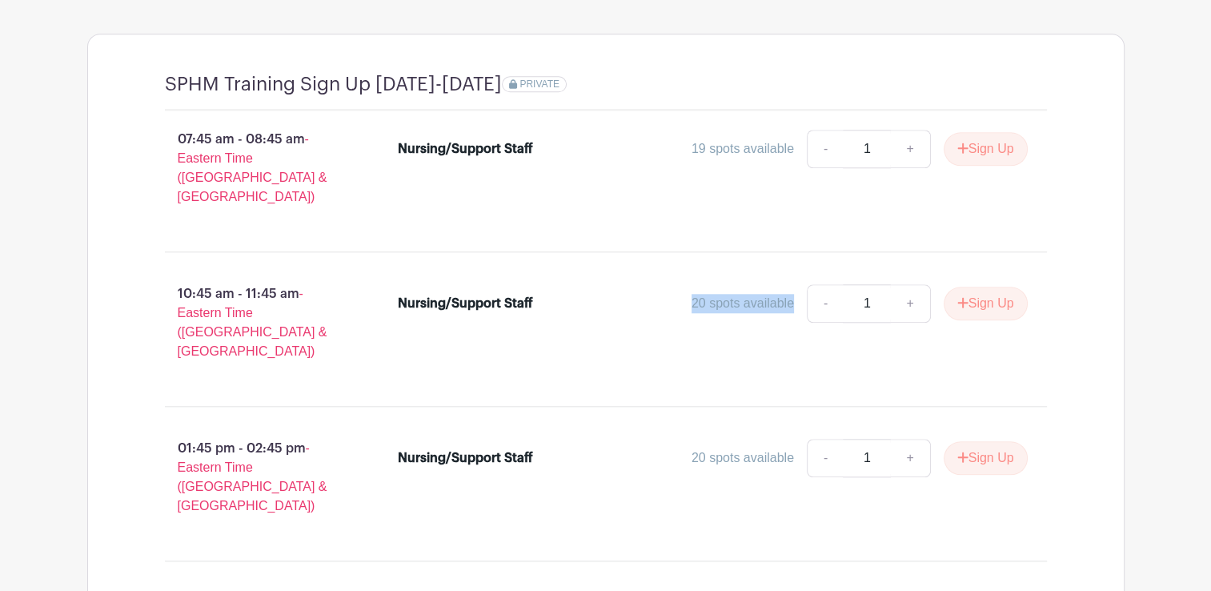
click at [795, 284] on div "20 spots available - 1 + Sign Up" at bounding box center [791, 303] width 472 height 38
drag, startPoint x: 795, startPoint y: 281, endPoint x: 795, endPoint y: 303, distance: 21.6
click at [795, 303] on div "Nursing/Support Staff 20 spots available - 1 + Sign Up" at bounding box center [713, 306] width 630 height 45
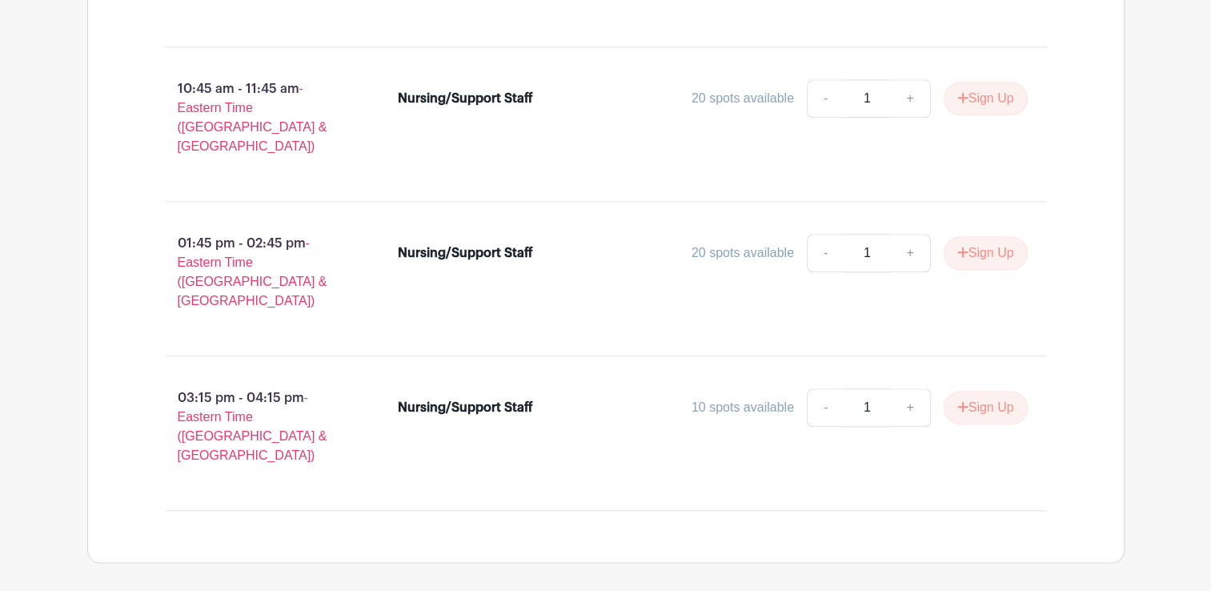
scroll to position [1748, 0]
